Goal: Transaction & Acquisition: Purchase product/service

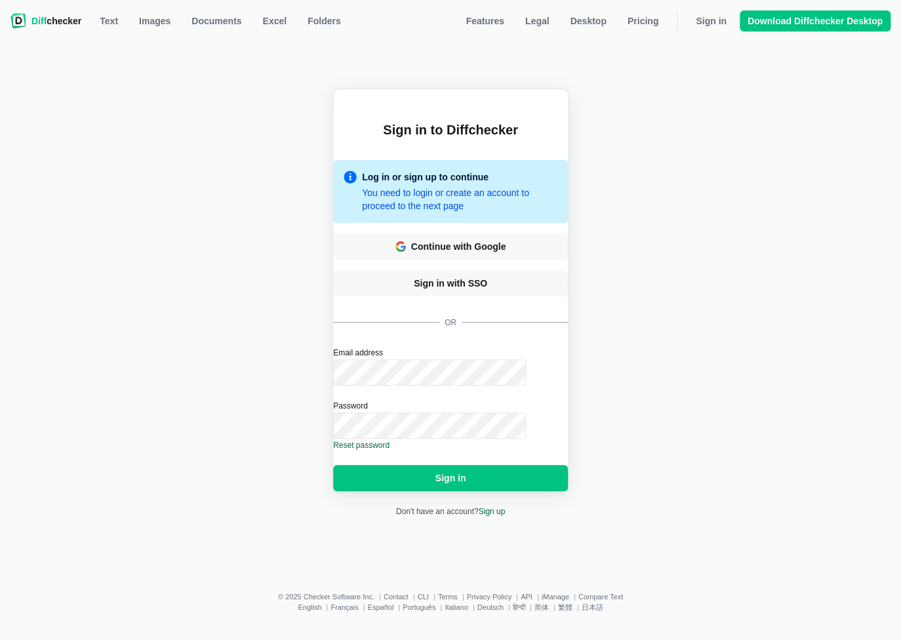
click at [56, 22] on span "Diff checker" at bounding box center [56, 20] width 50 height 13
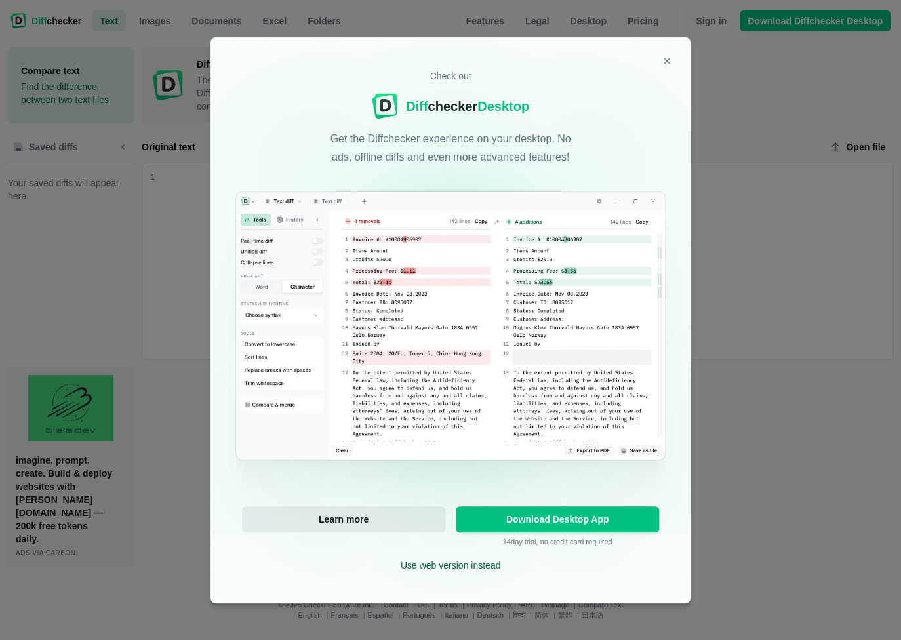
click at [363, 519] on span "Learn more" at bounding box center [343, 518] width 55 height 13
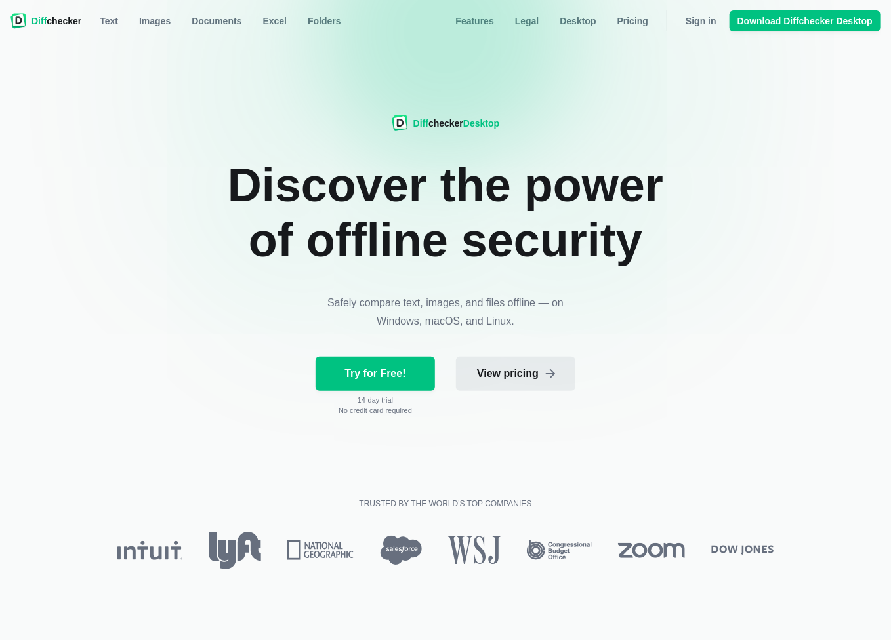
click at [515, 378] on span "View pricing" at bounding box center [507, 373] width 67 height 13
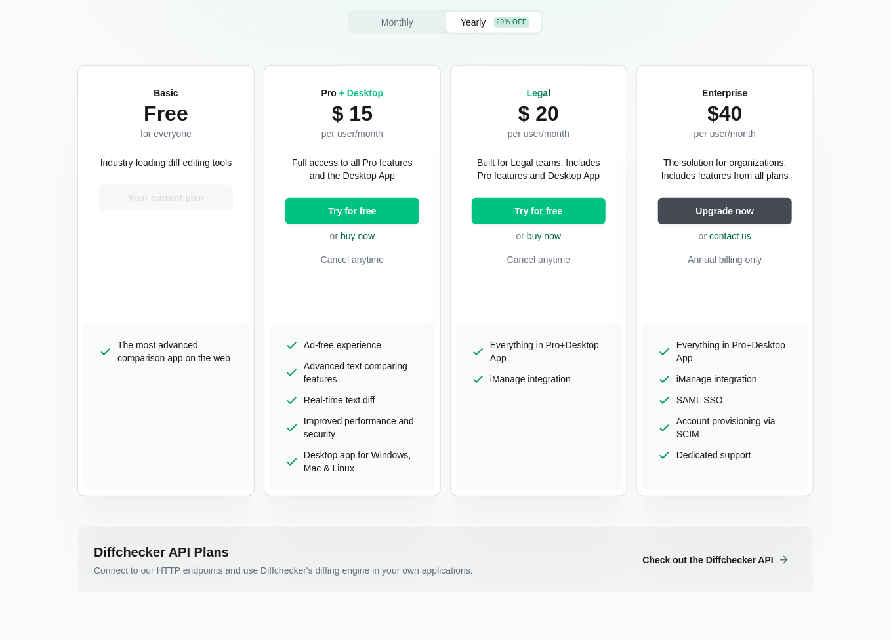
scroll to position [262, 0]
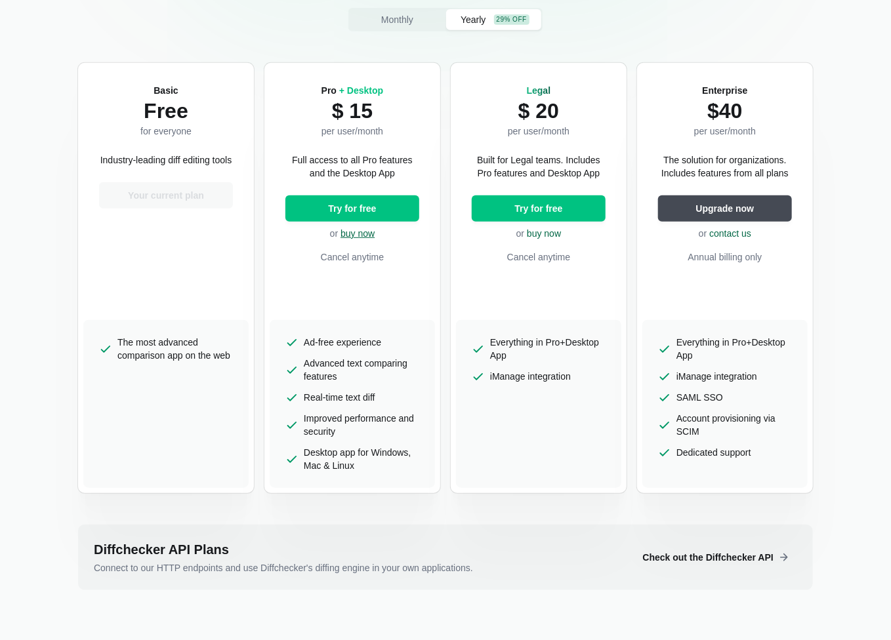
click at [359, 235] on link "buy now" at bounding box center [357, 233] width 34 height 10
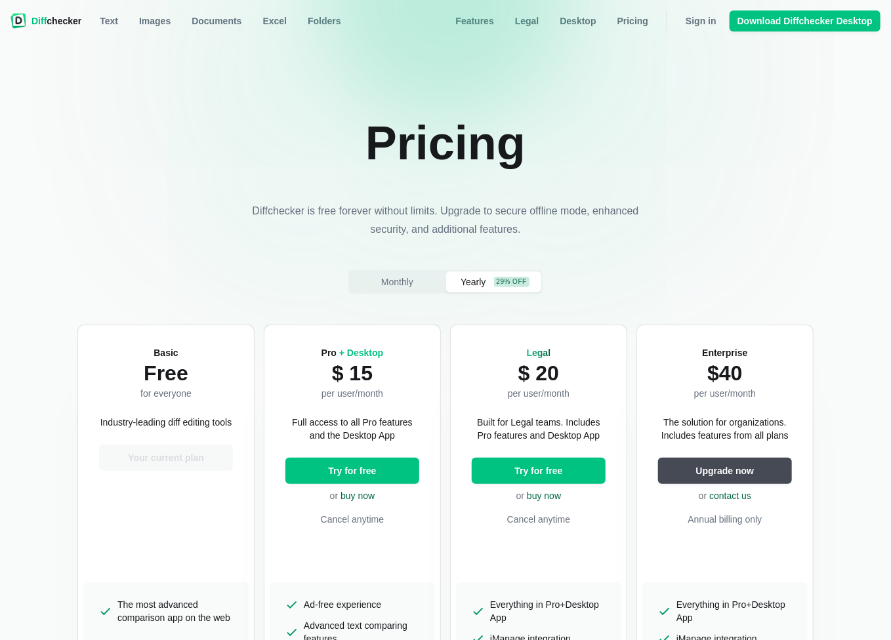
click at [476, 277] on span "Yearly" at bounding box center [473, 281] width 30 height 13
click at [470, 281] on span "Yearly" at bounding box center [473, 281] width 30 height 13
click at [401, 280] on span "Monthly" at bounding box center [396, 281] width 37 height 13
click at [470, 281] on span "Yearly" at bounding box center [473, 281] width 30 height 13
